Goal: Find contact information: Find contact information

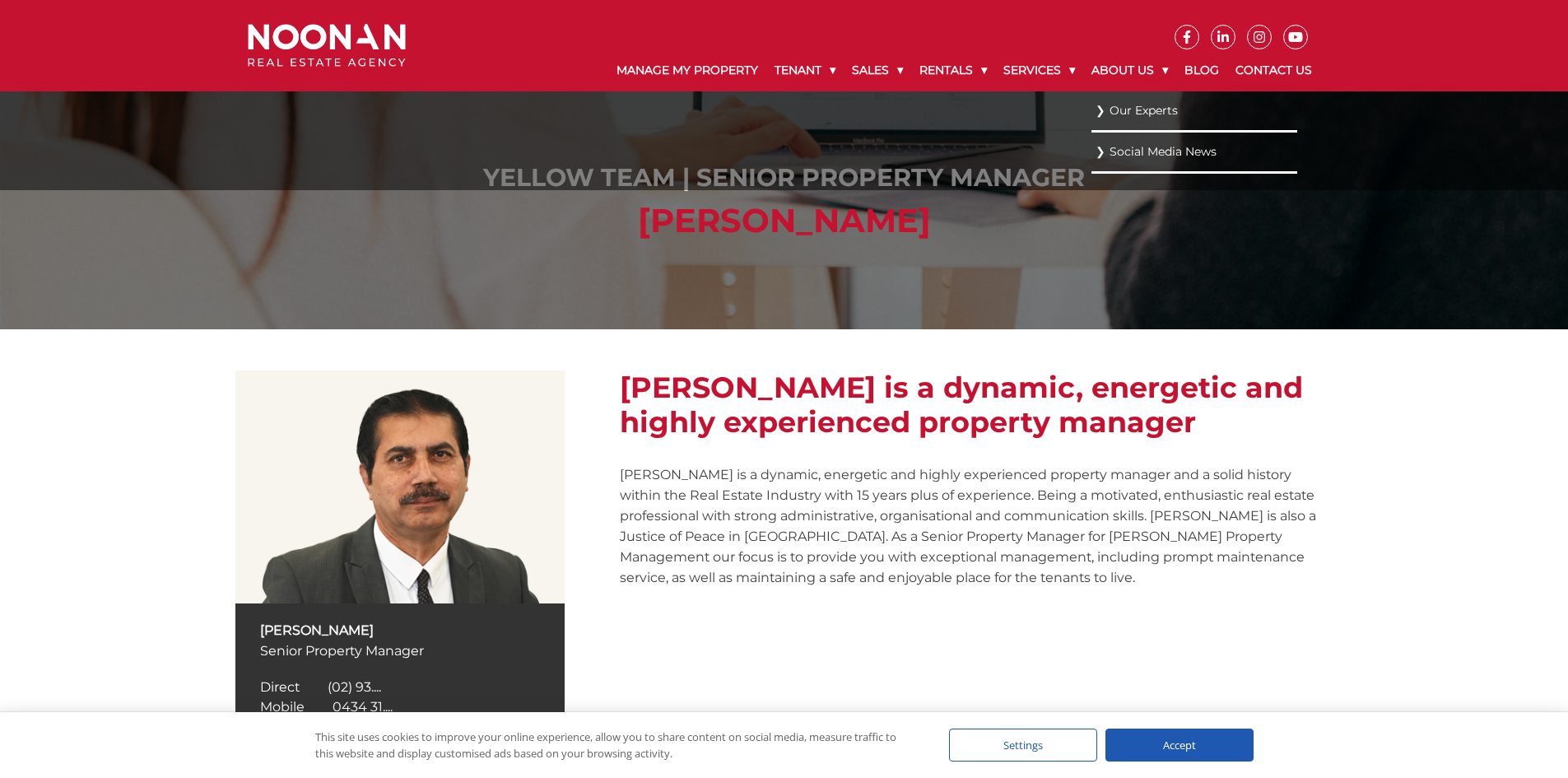
click at [1149, 104] on link "Our Experts" at bounding box center [1194, 110] width 198 height 22
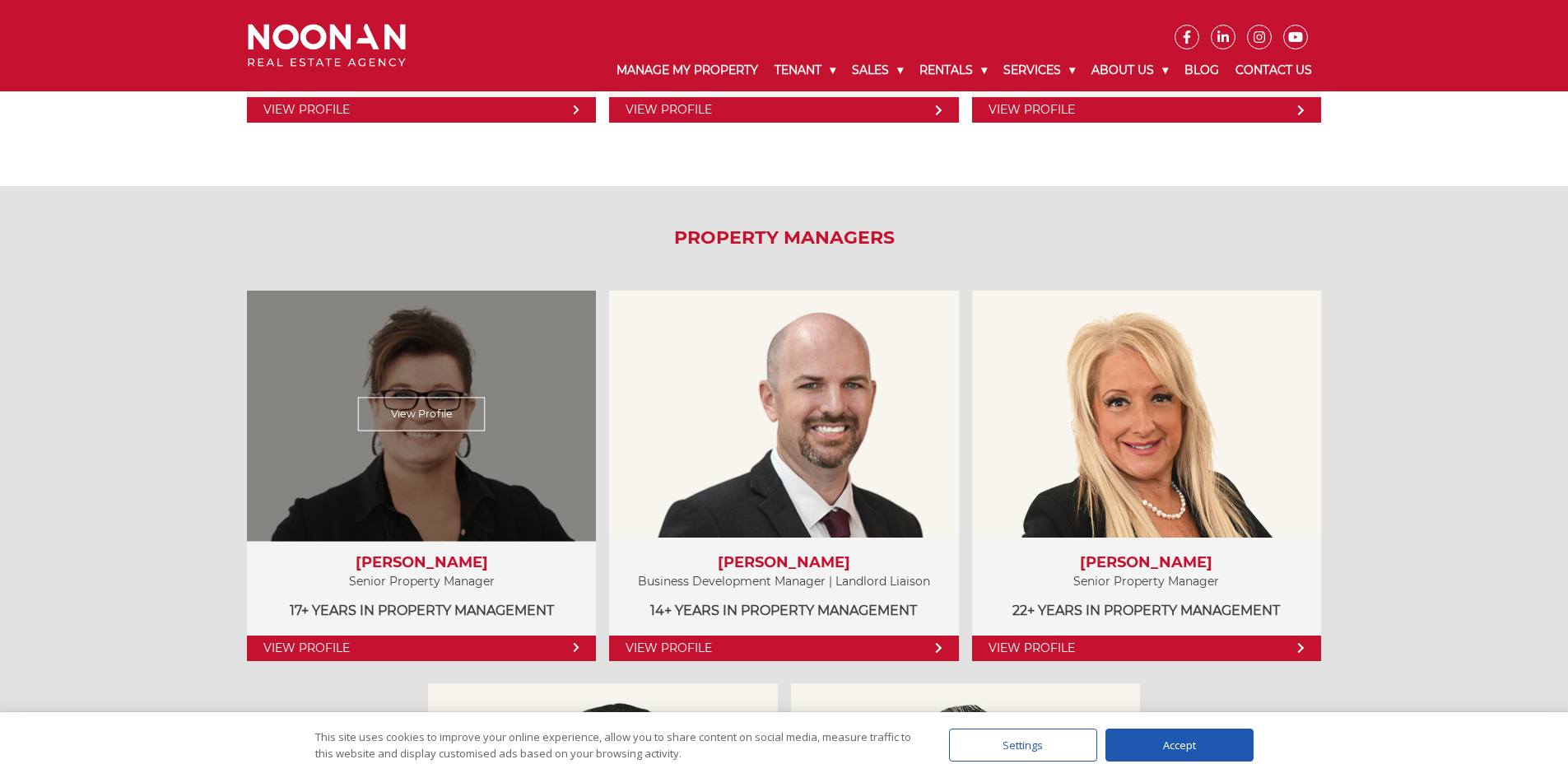
scroll to position [1071, 0]
